Goal: Transaction & Acquisition: Download file/media

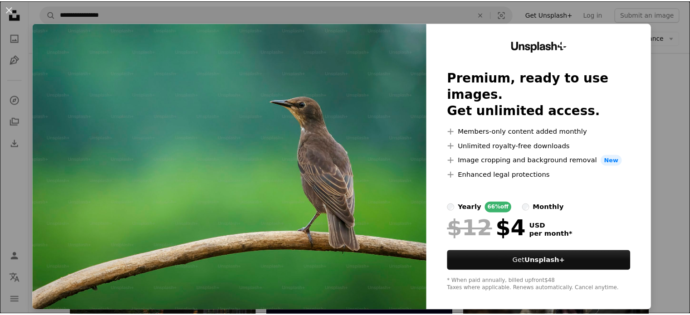
scroll to position [3, 0]
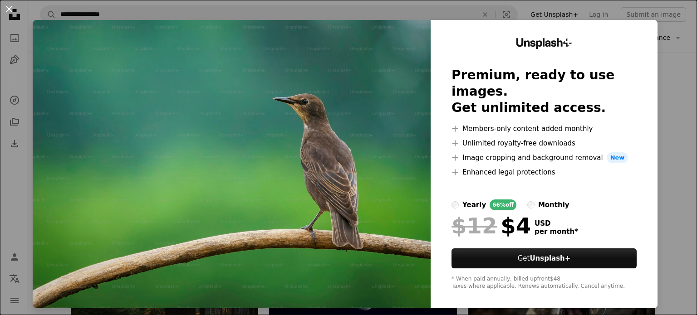
click at [9, 9] on button "An X shape" at bounding box center [9, 9] width 11 height 11
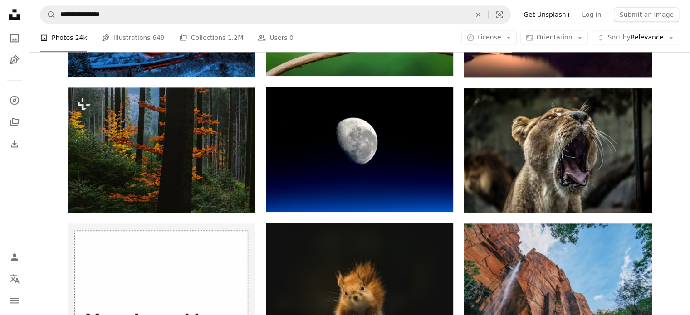
scroll to position [1331, 0]
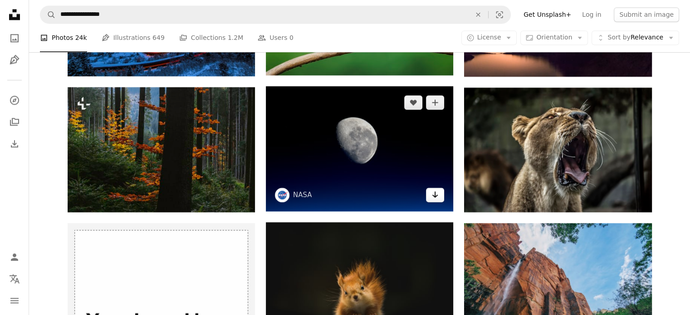
click at [437, 196] on icon "Arrow pointing down" at bounding box center [435, 194] width 7 height 11
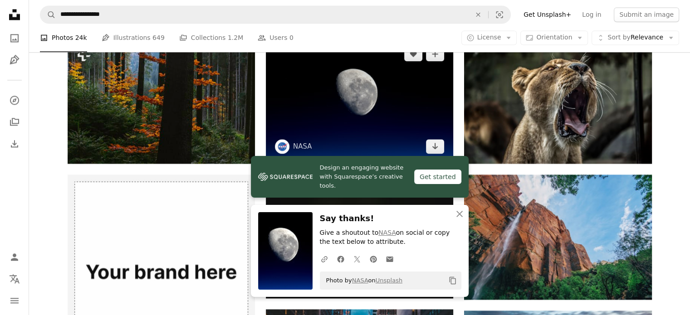
scroll to position [1346, 0]
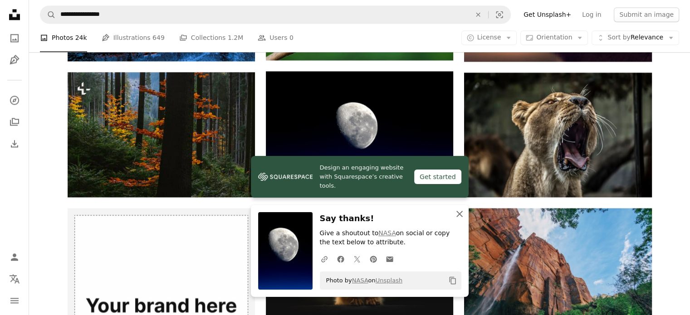
click at [457, 214] on icon "An X shape" at bounding box center [459, 214] width 11 height 11
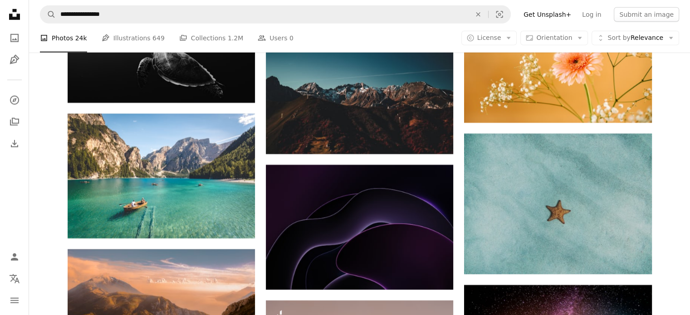
scroll to position [2626, 0]
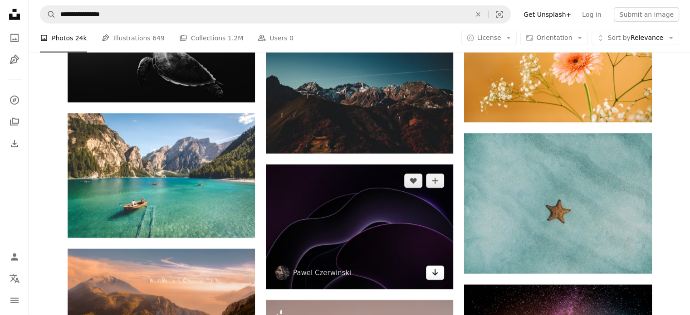
click at [436, 272] on icon "Arrow pointing down" at bounding box center [435, 272] width 7 height 11
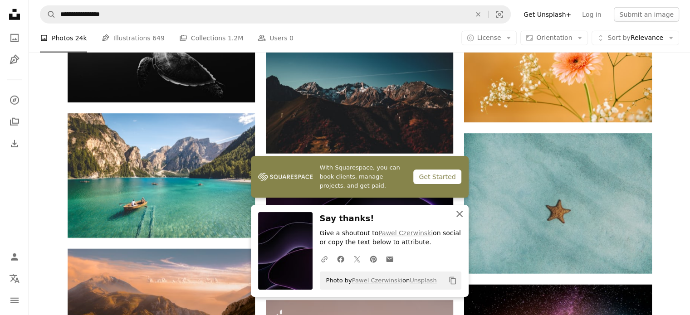
click at [456, 214] on icon "An X shape" at bounding box center [459, 214] width 11 height 11
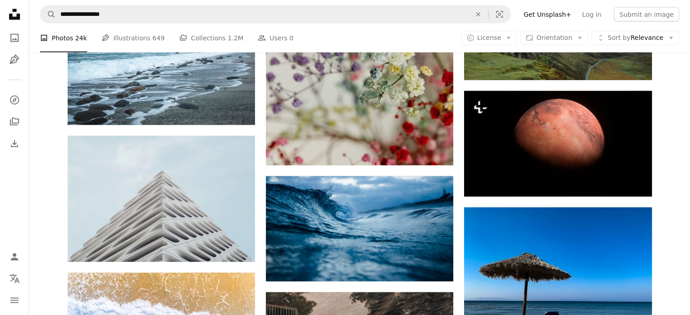
scroll to position [8690, 0]
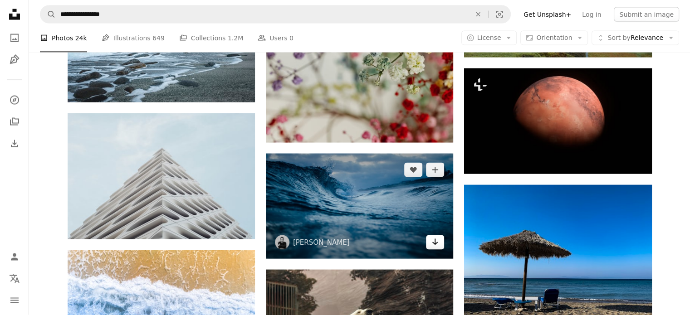
click at [436, 243] on icon "Arrow pointing down" at bounding box center [435, 242] width 7 height 11
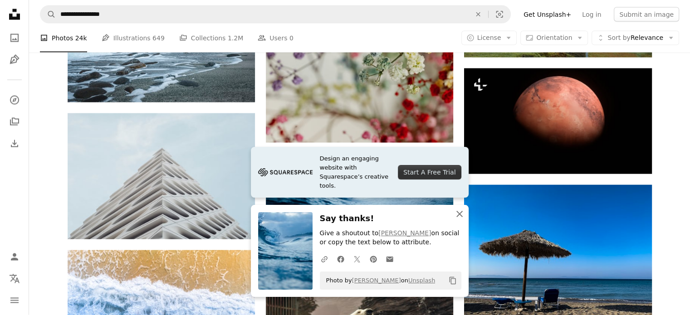
click at [463, 214] on icon "An X shape" at bounding box center [459, 214] width 11 height 11
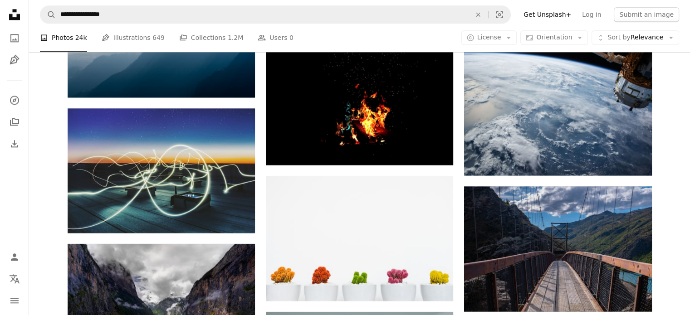
scroll to position [11452, 0]
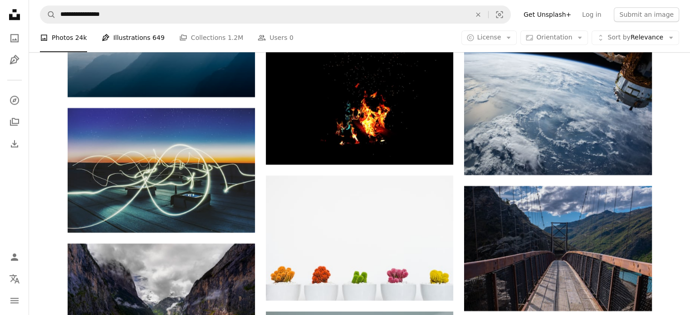
click at [131, 34] on link "Pen Tool Illustrations 649" at bounding box center [133, 38] width 63 height 29
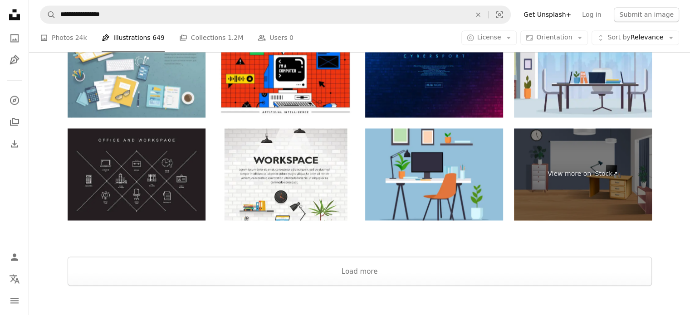
scroll to position [1510, 0]
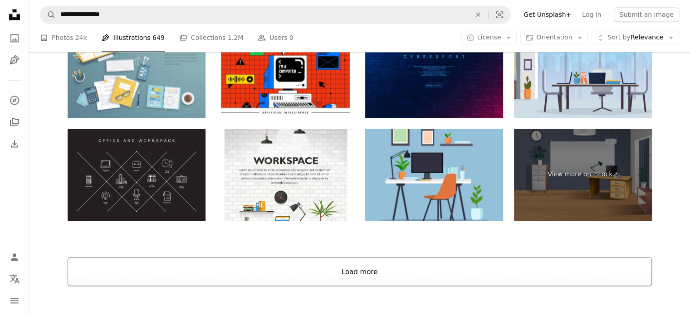
click at [349, 270] on button "Load more" at bounding box center [360, 271] width 585 height 29
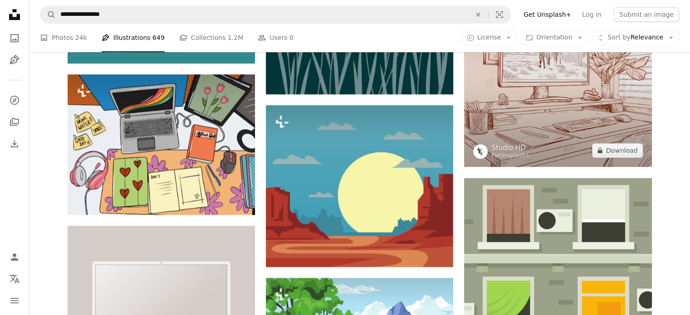
scroll to position [7737, 0]
